Goal: Communication & Community: Answer question/provide support

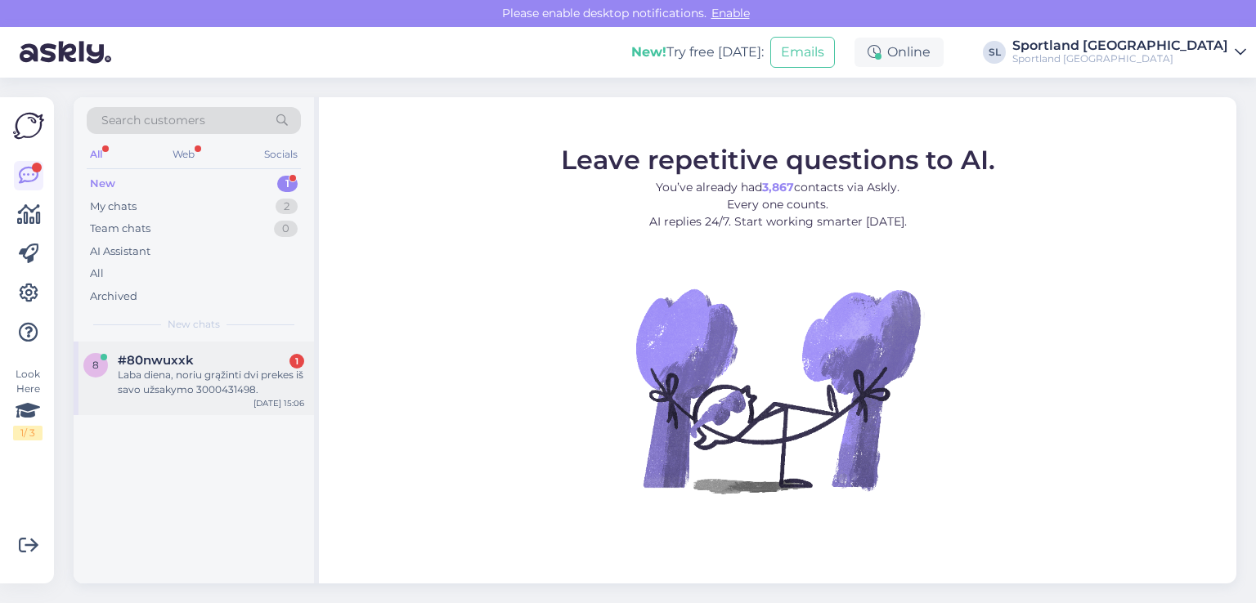
click at [217, 360] on div "#80nwuxxk 1" at bounding box center [211, 360] width 186 height 15
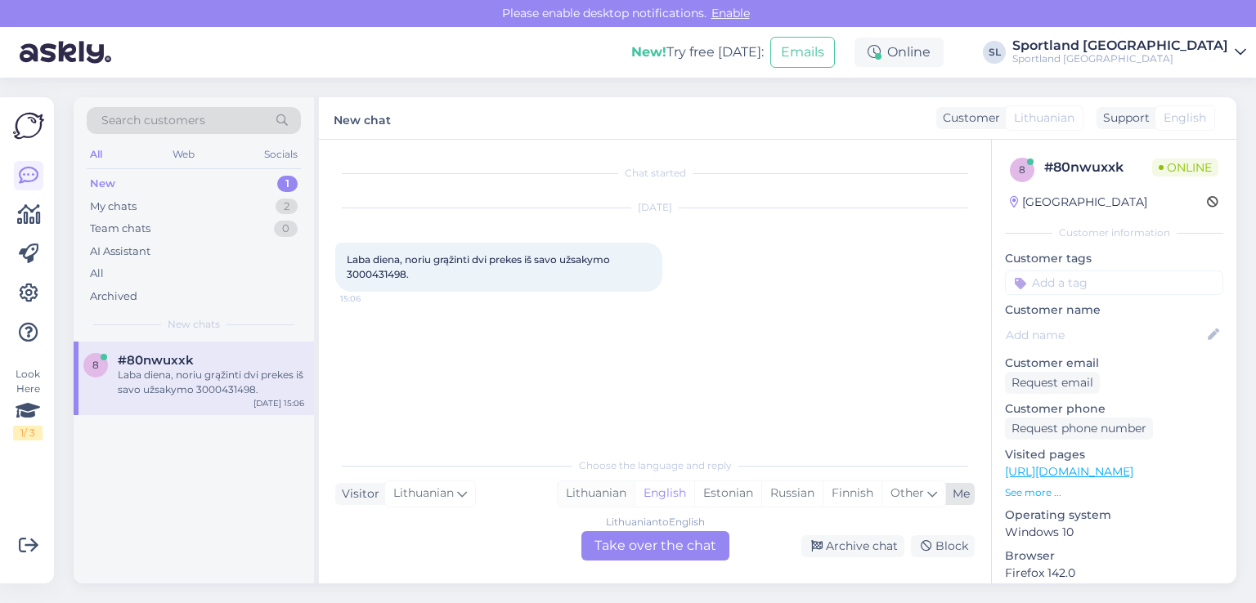
click at [612, 492] on div "Lithuanian" at bounding box center [596, 493] width 77 height 25
click at [631, 557] on div "Lithuanian to Lithuanian Take over the chat" at bounding box center [655, 545] width 148 height 29
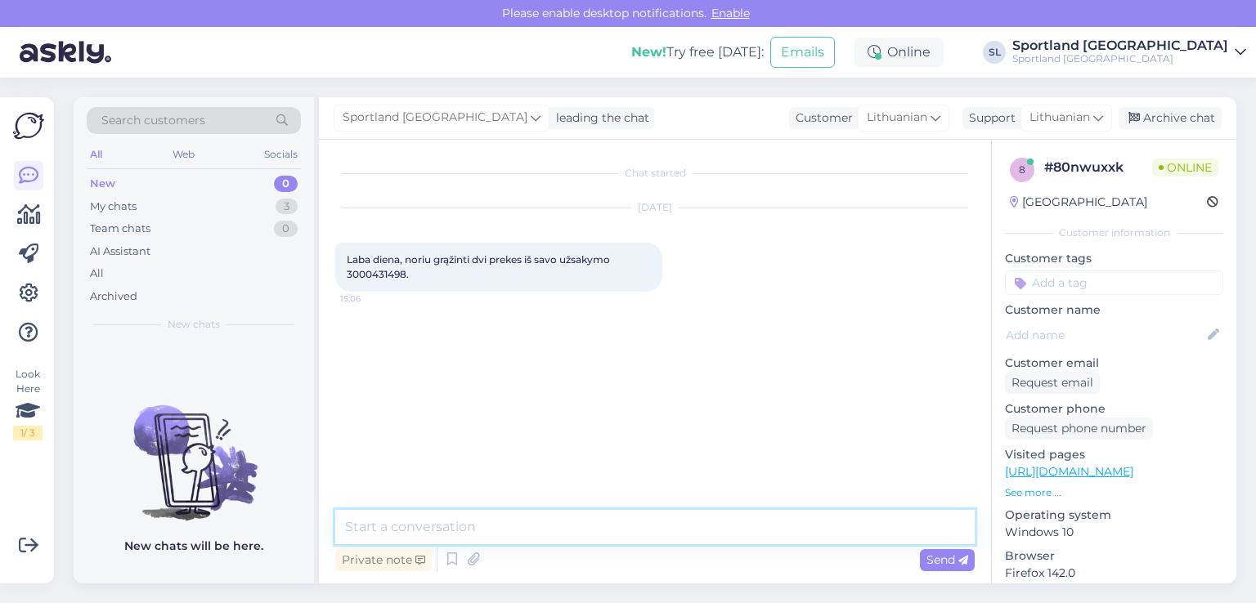
click at [596, 527] on textarea at bounding box center [654, 527] width 639 height 34
type textarea "Sveiki"
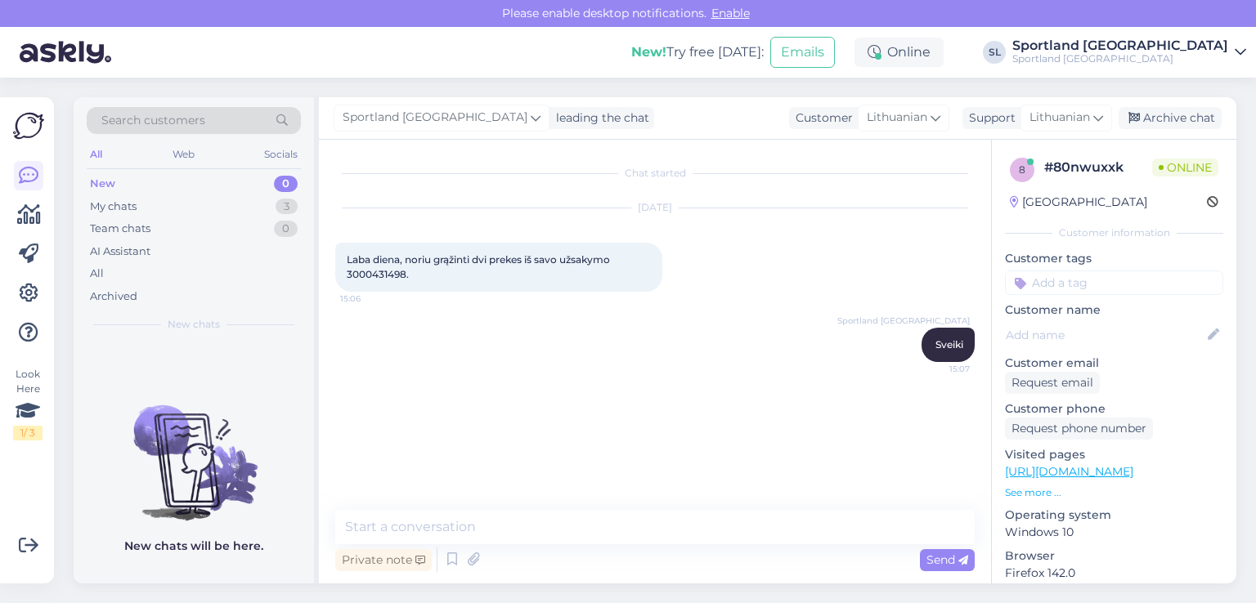
click at [373, 278] on span "Laba diena, noriu grąžinti dvi prekes iš savo užsakymo 3000431498." at bounding box center [480, 266] width 266 height 27
copy span "3000431498"
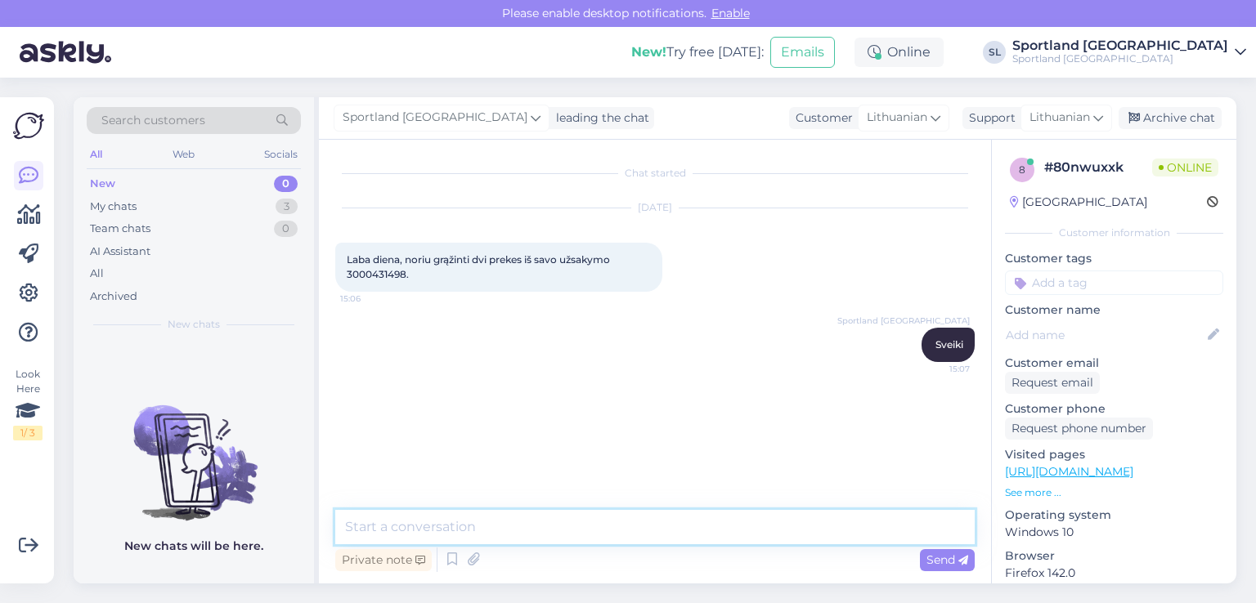
click at [498, 527] on textarea at bounding box center [654, 527] width 639 height 34
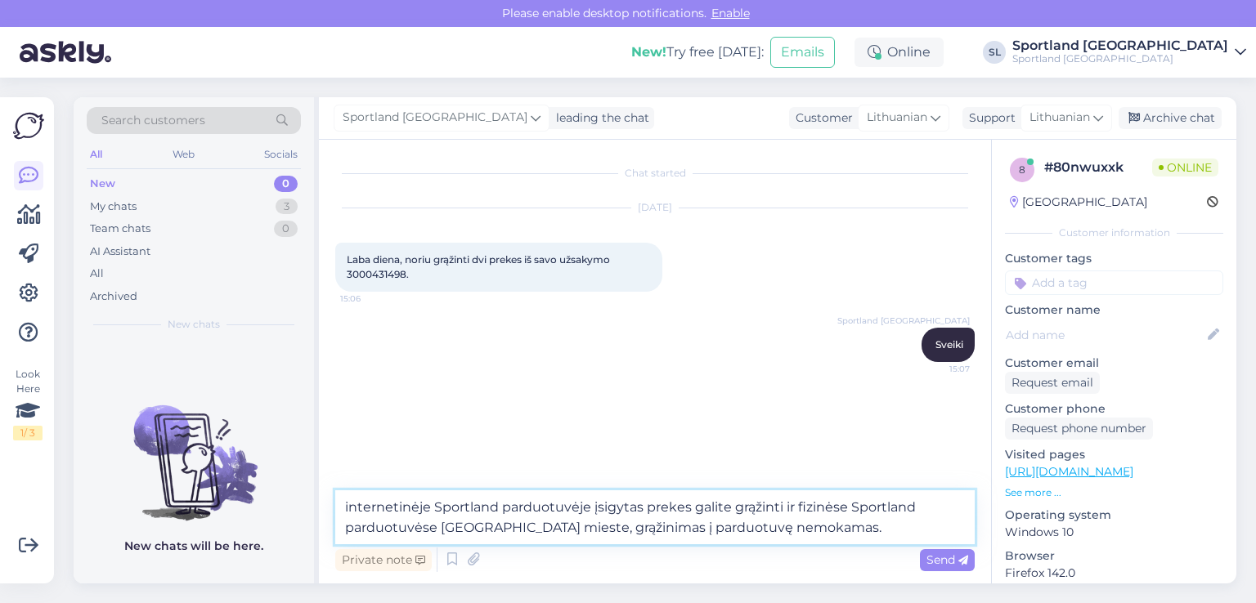
type textarea "internetinėje Sportland parduotuvėje įsigytas prekes galite grąžinti ir fizinės…"
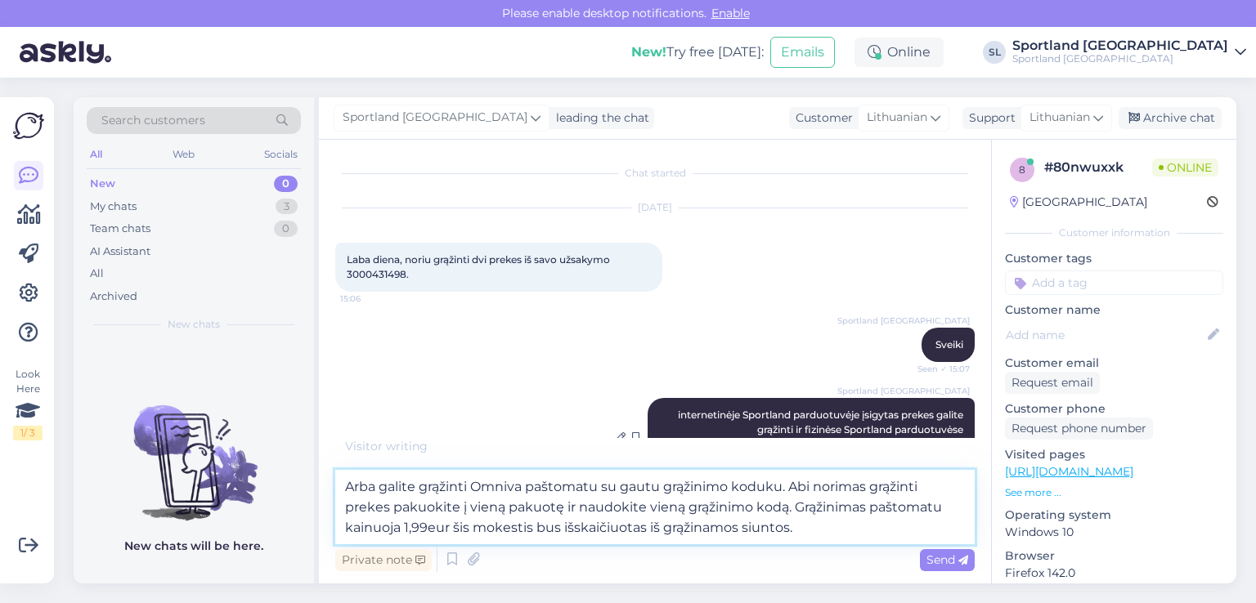
type textarea "Arba galite grąžinti Omniva paštomatu su gautu grąžinimo koduku. Abi norimas gr…"
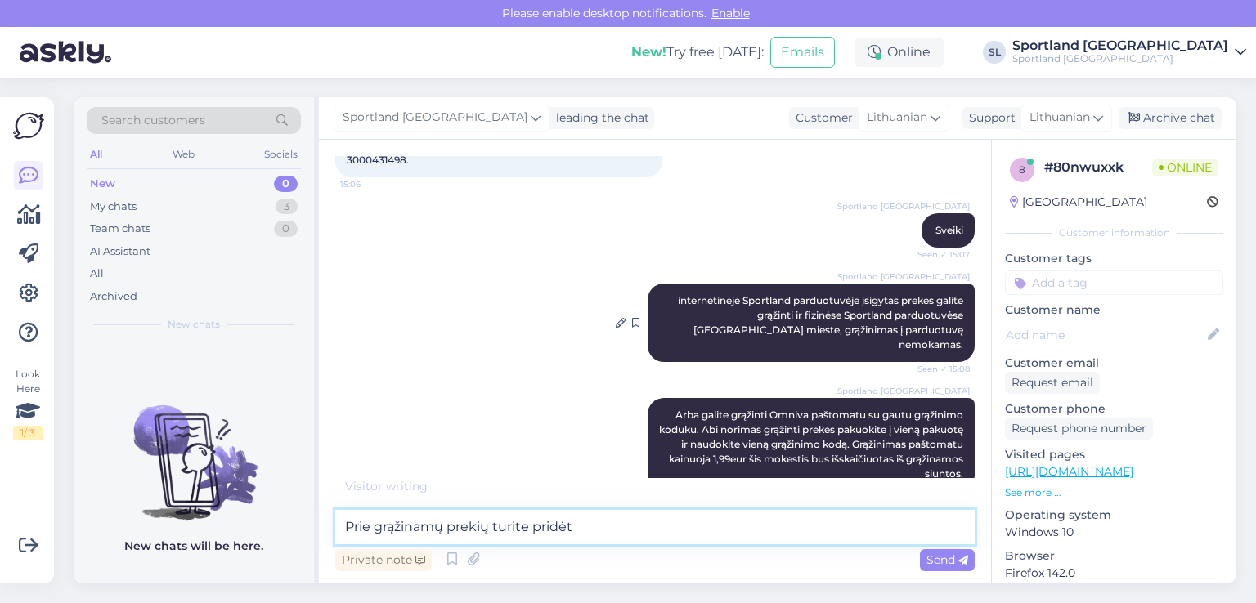
scroll to position [131, 0]
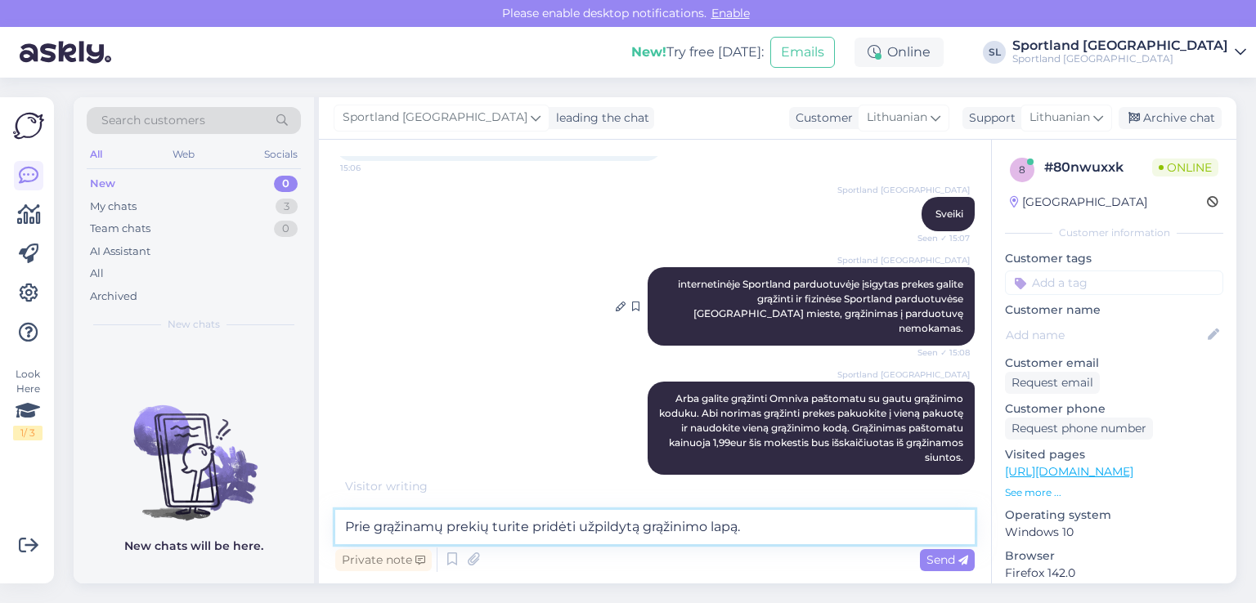
type textarea "Prie grąžinamų prekių turite pridėti užpildytą grąžinimo lapą."
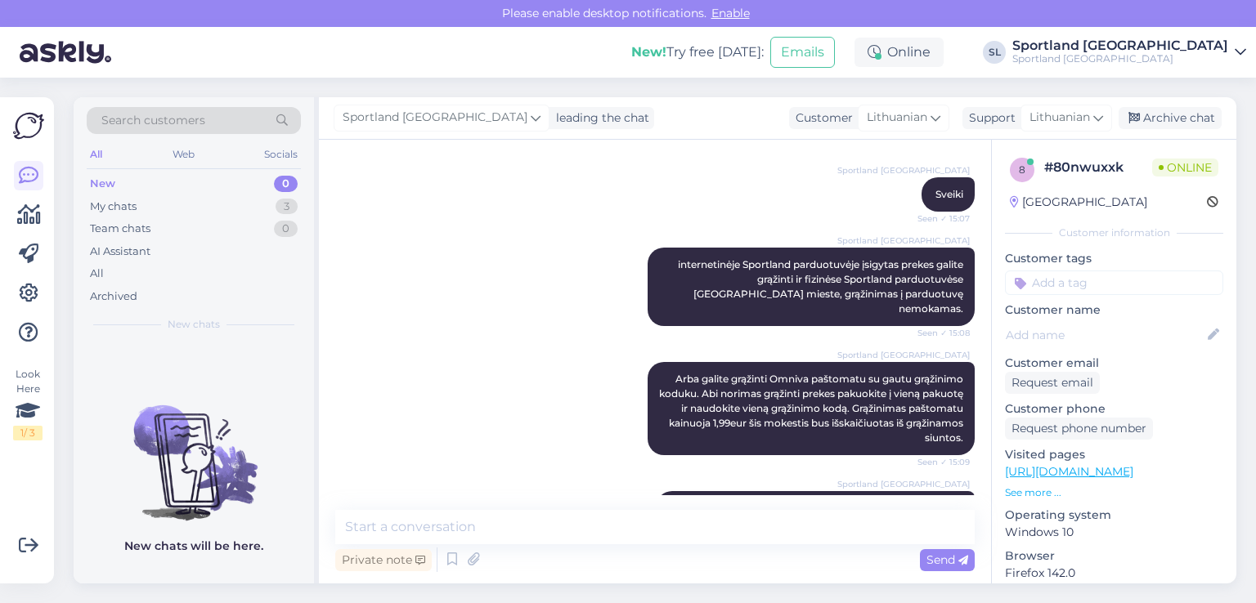
scroll to position [199, 0]
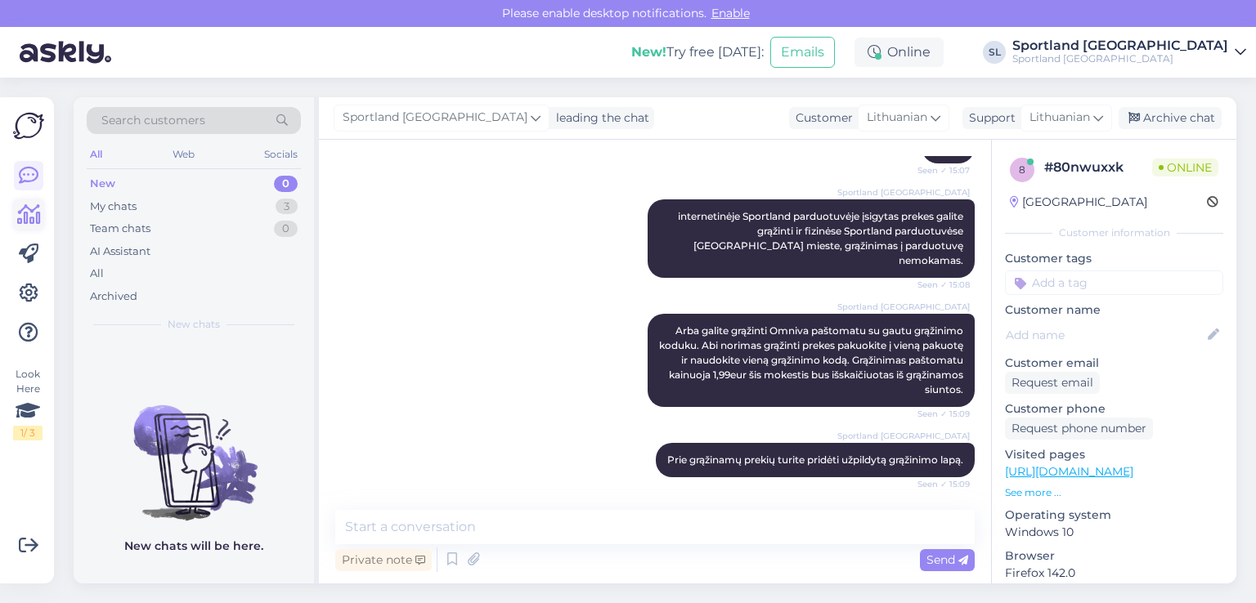
click at [20, 219] on icon at bounding box center [29, 215] width 24 height 20
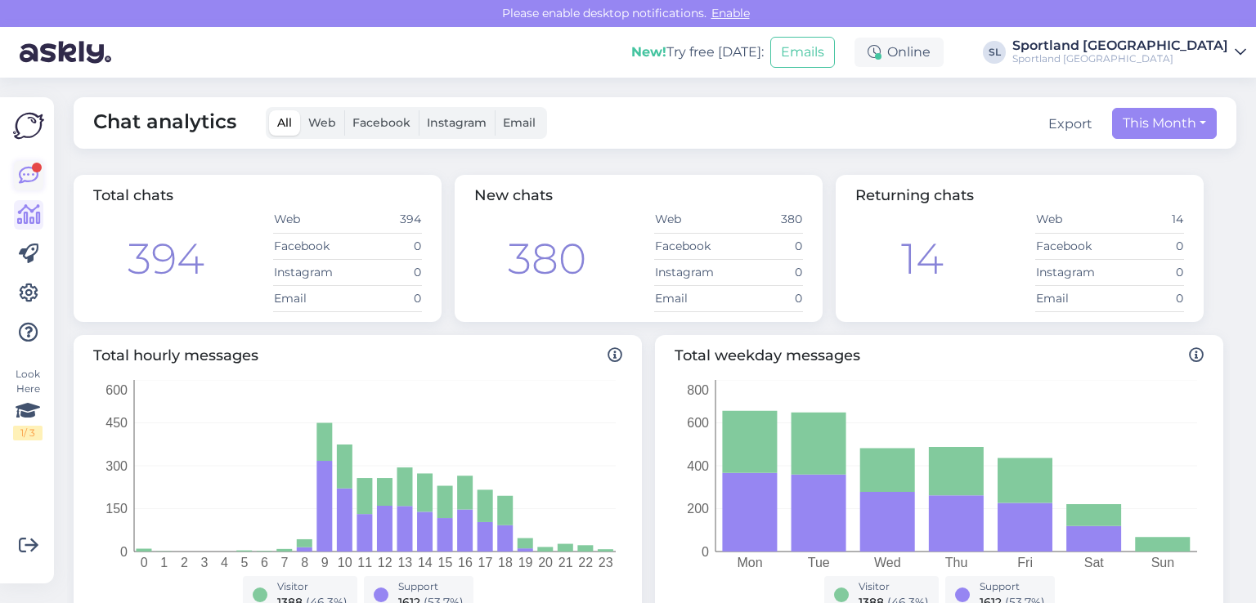
click at [31, 175] on icon at bounding box center [29, 176] width 20 height 20
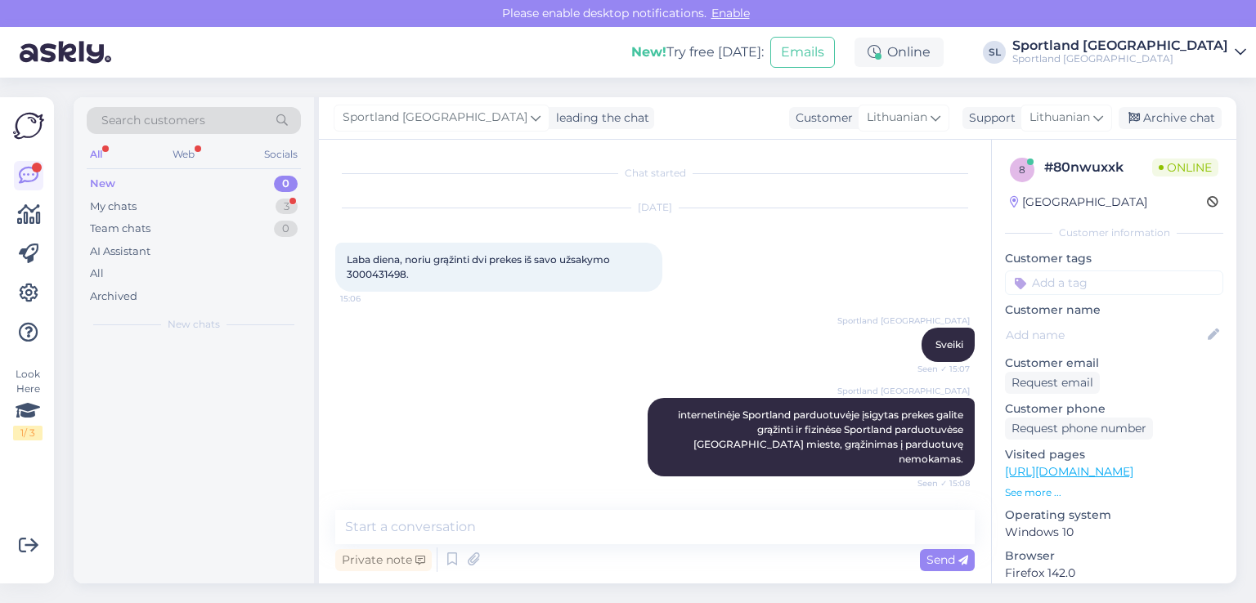
scroll to position [34, 0]
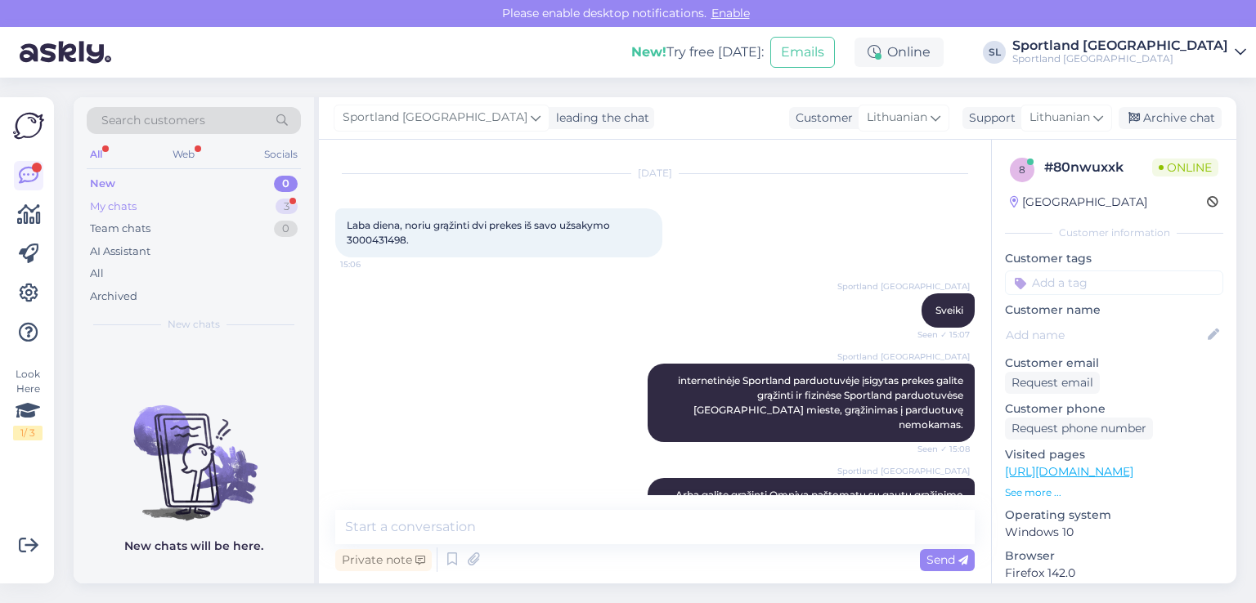
click at [184, 211] on div "My chats 3" at bounding box center [194, 206] width 214 height 23
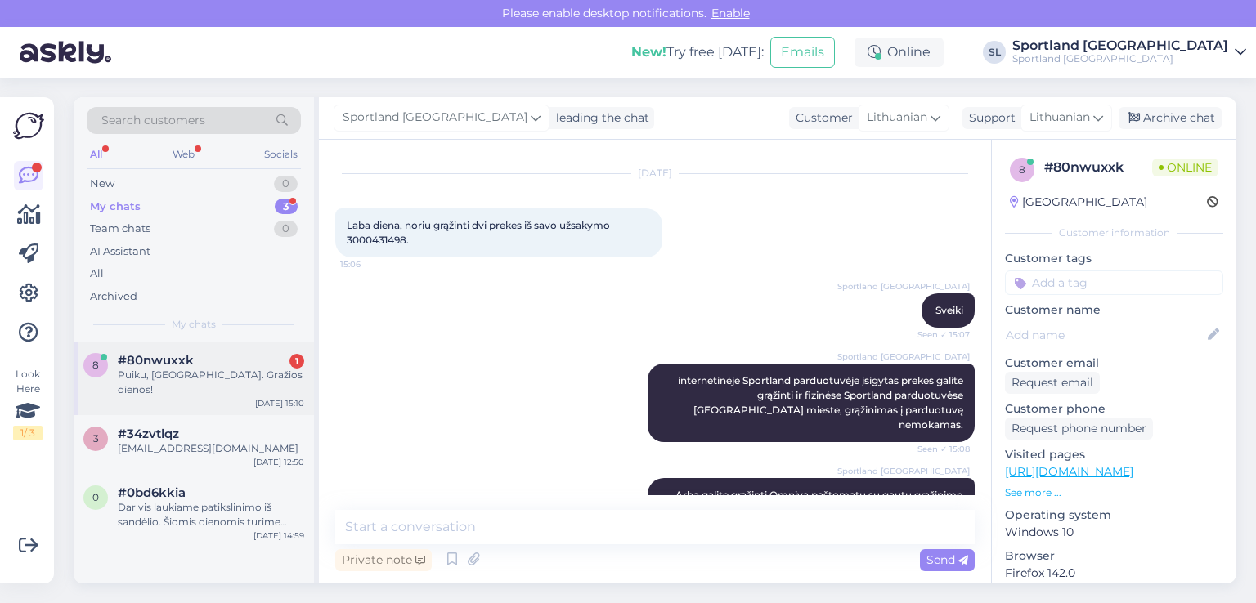
click at [226, 384] on div "8 #80nwuxxk 1 Puiku, [GEOGRAPHIC_DATA]. Gražios dienos! [DATE] 15:10" at bounding box center [194, 379] width 240 height 74
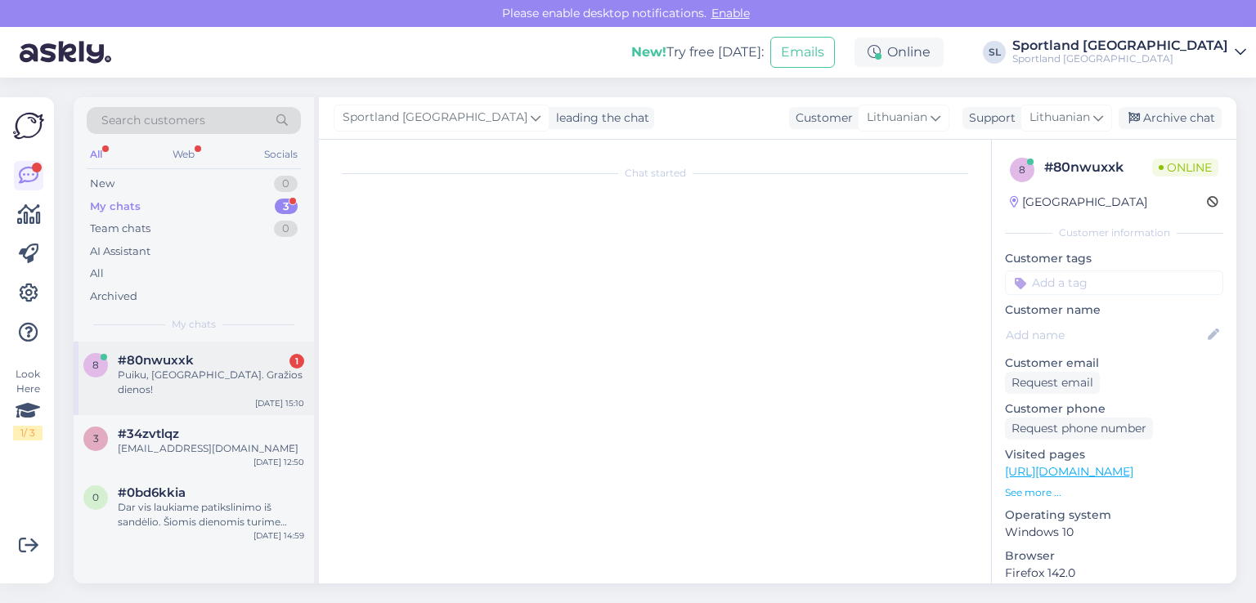
scroll to position [269, 0]
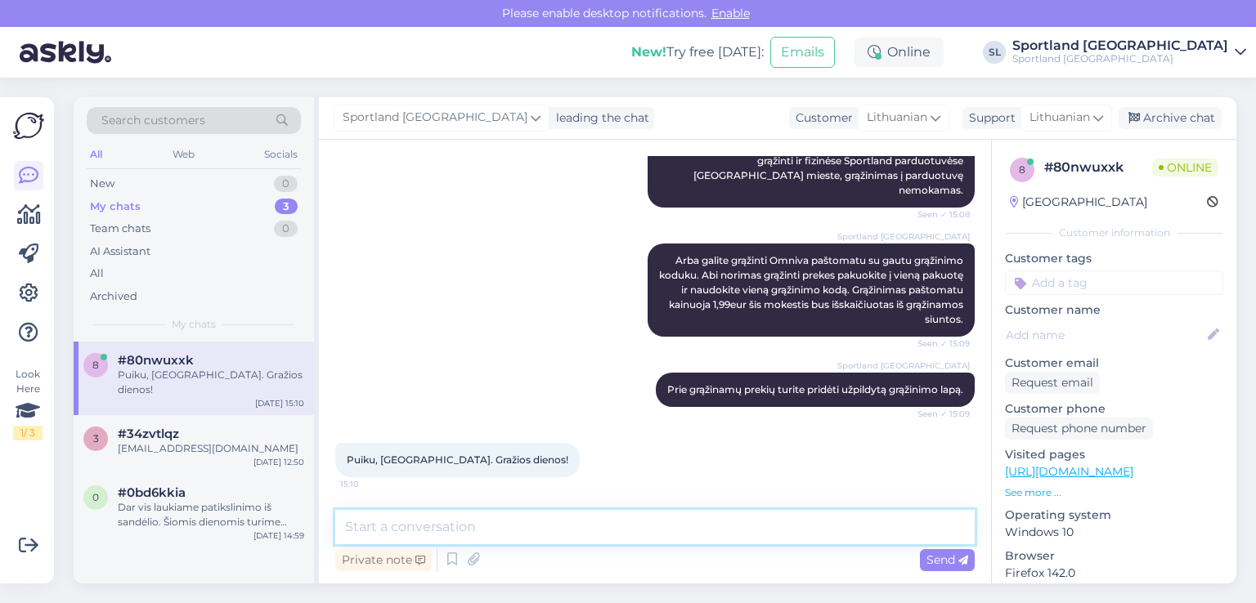
click at [517, 517] on textarea at bounding box center [654, 527] width 639 height 34
type textarea "Dėkojame Jums, geros dienos :)"
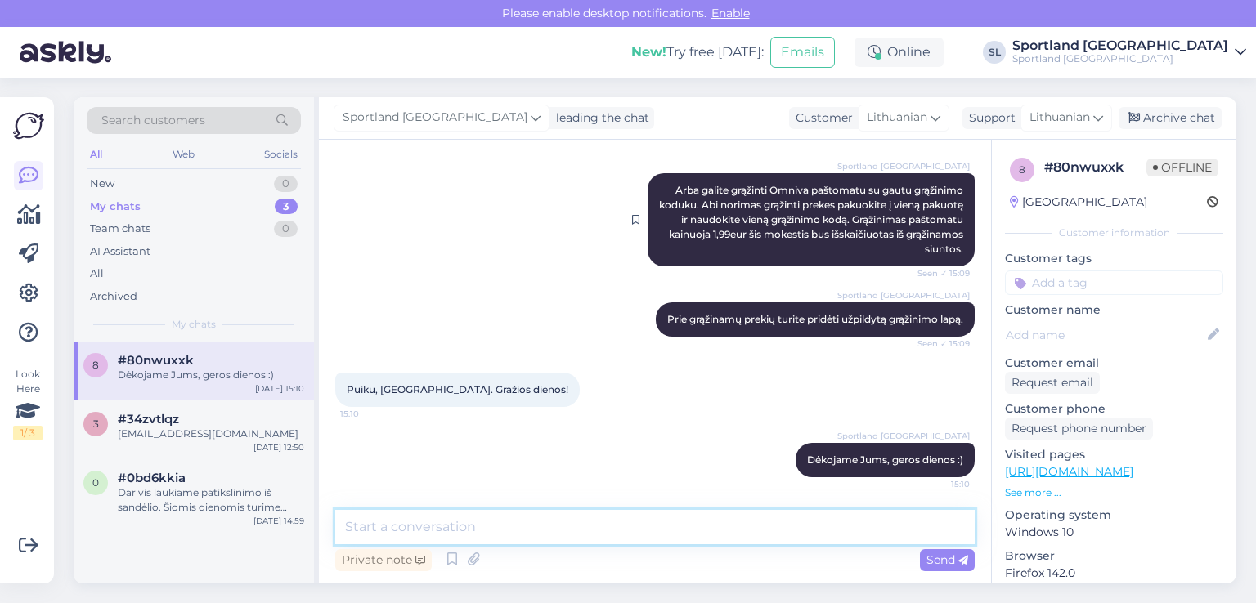
scroll to position [339, 0]
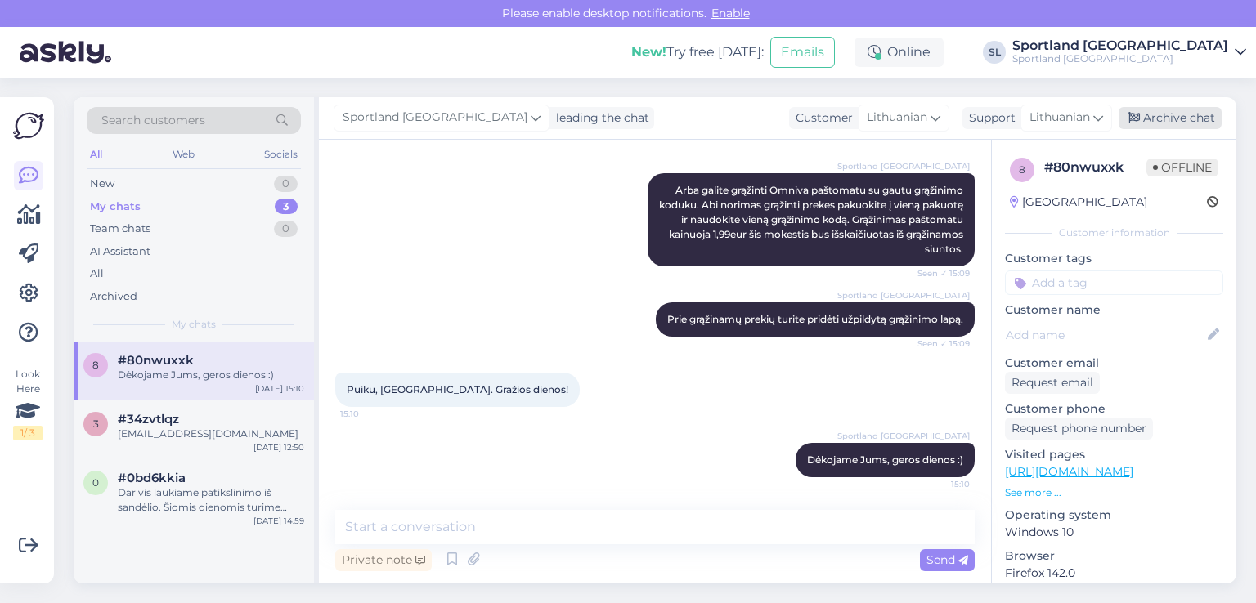
click at [1176, 124] on div "Archive chat" at bounding box center [1169, 118] width 103 height 22
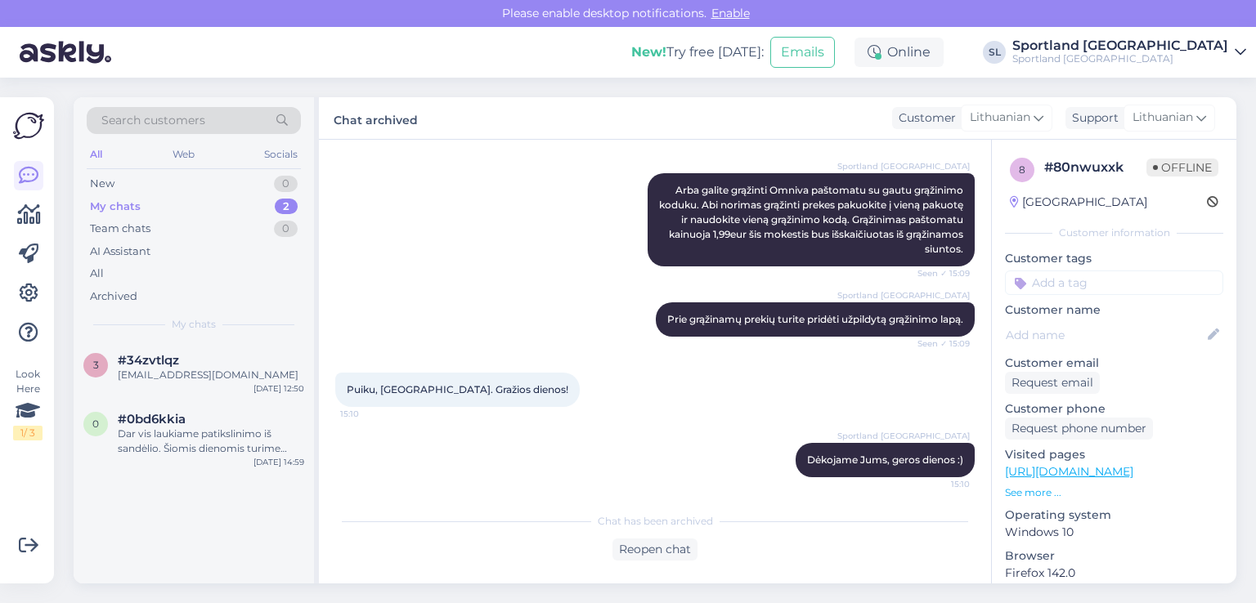
click at [171, 199] on div "My chats 2" at bounding box center [194, 206] width 214 height 23
